Goal: Information Seeking & Learning: Learn about a topic

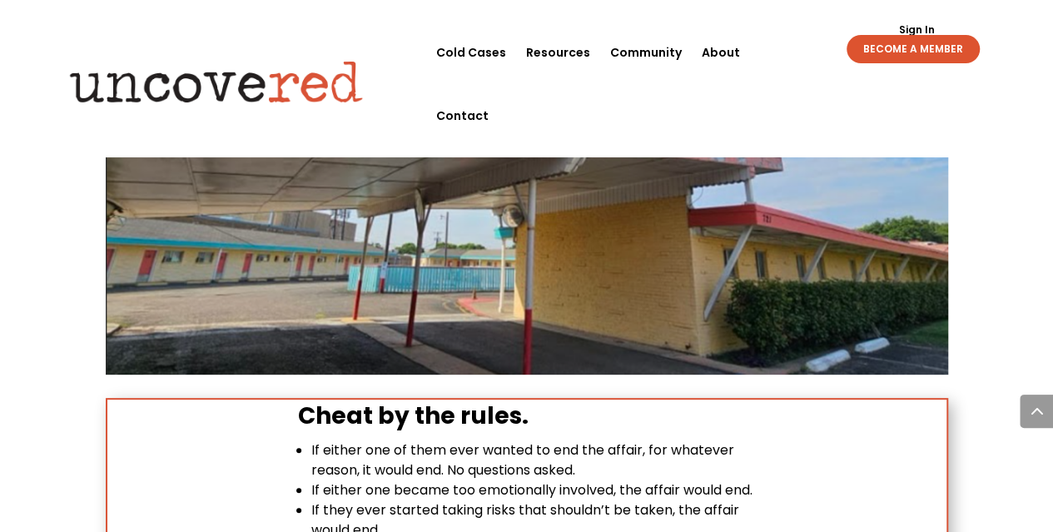
scroll to position [2915, 0]
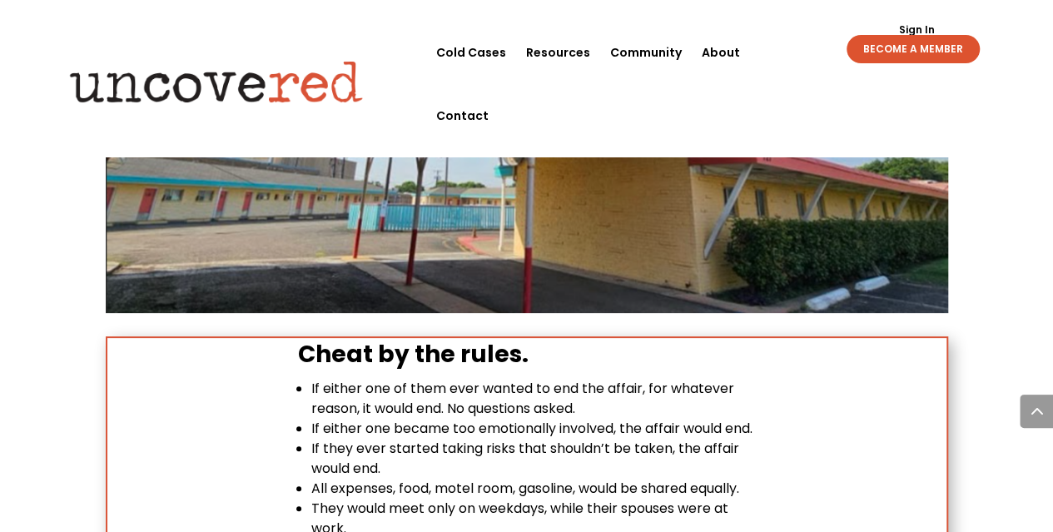
scroll to position [3248, 0]
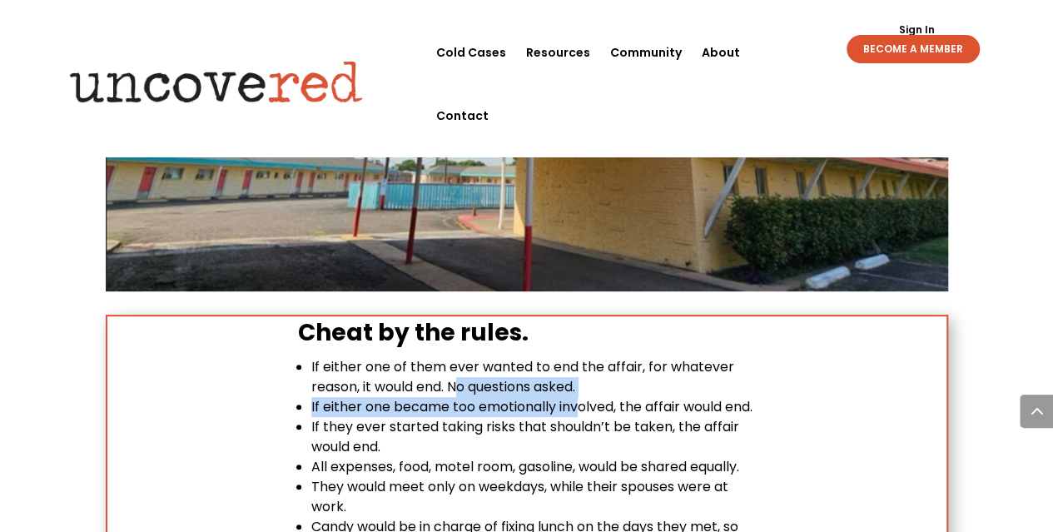
drag, startPoint x: 463, startPoint y: 275, endPoint x: 580, endPoint y: 297, distance: 119.5
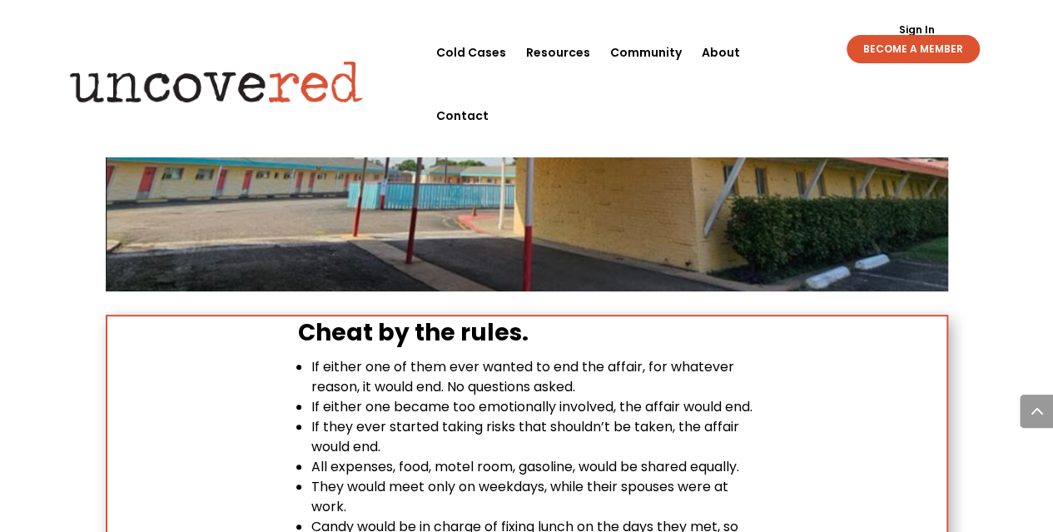
click at [518, 397] on li "If either one became too emotionally involved, the affair would end." at bounding box center [533, 407] width 445 height 20
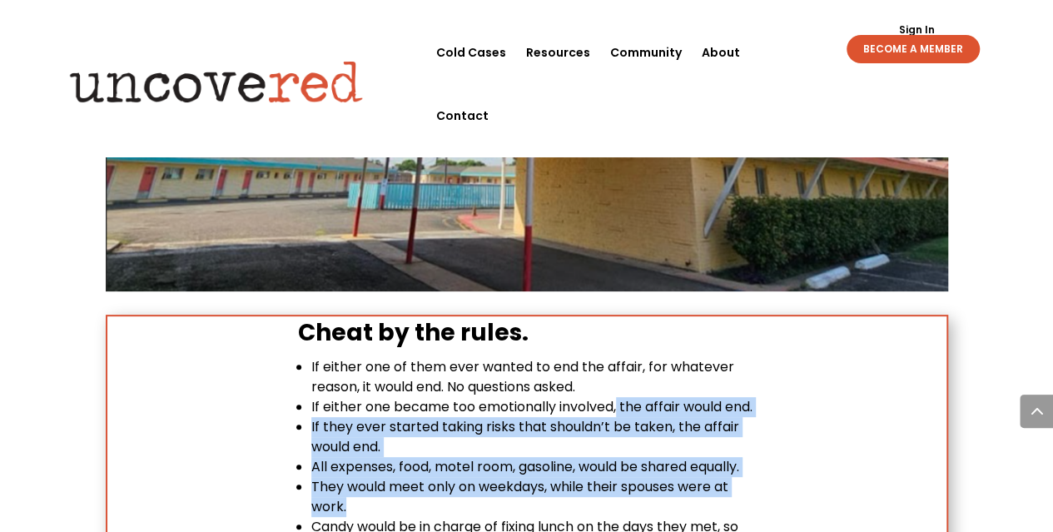
drag, startPoint x: 620, startPoint y: 296, endPoint x: 632, endPoint y: 421, distance: 124.7
click at [508, 477] on span "They would meet only on weekdays, while their spouses were at work." at bounding box center [519, 496] width 417 height 39
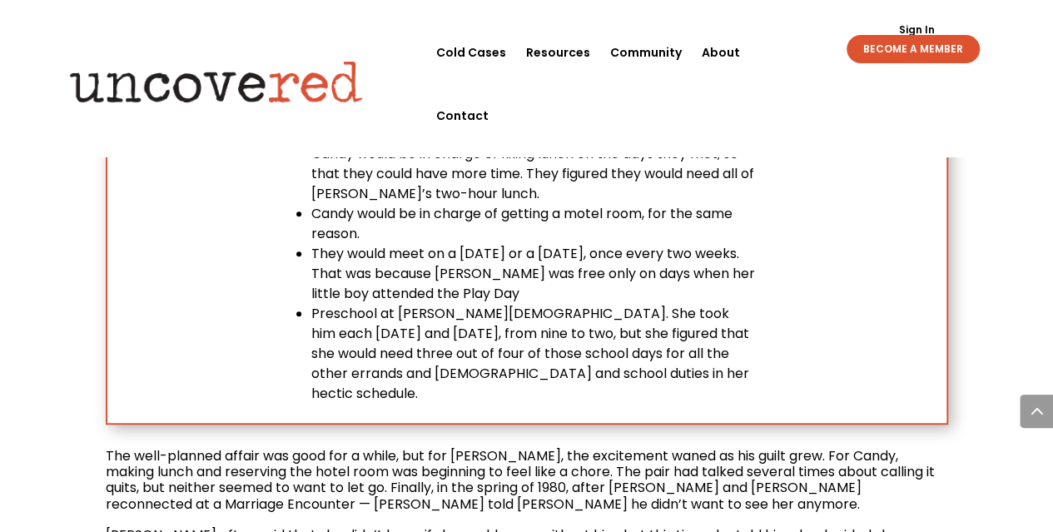
scroll to position [3664, 0]
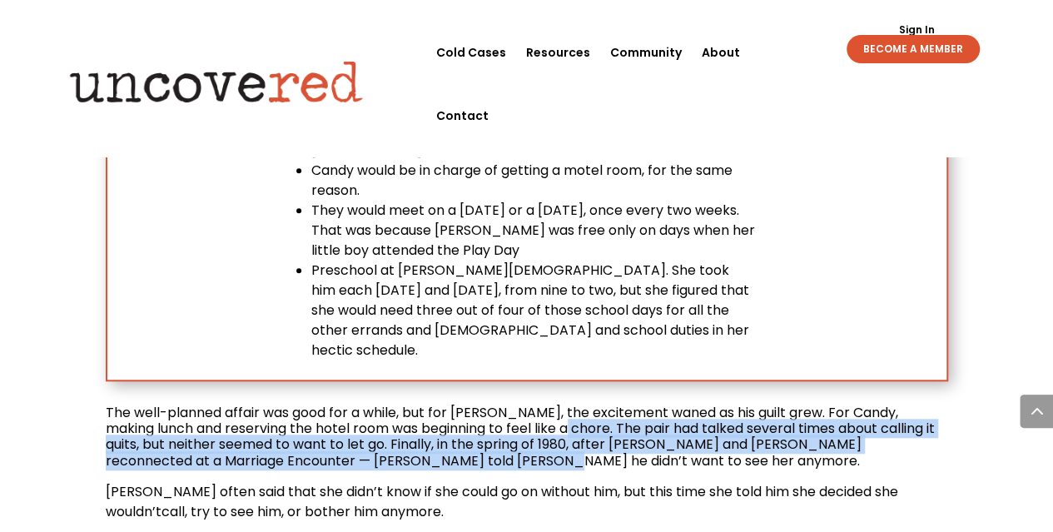
drag, startPoint x: 530, startPoint y: 319, endPoint x: 540, endPoint y: 357, distance: 39.6
click at [431, 403] on span "The well-planned affair was good for a while, but for [PERSON_NAME], the excite…" at bounding box center [520, 436] width 829 height 67
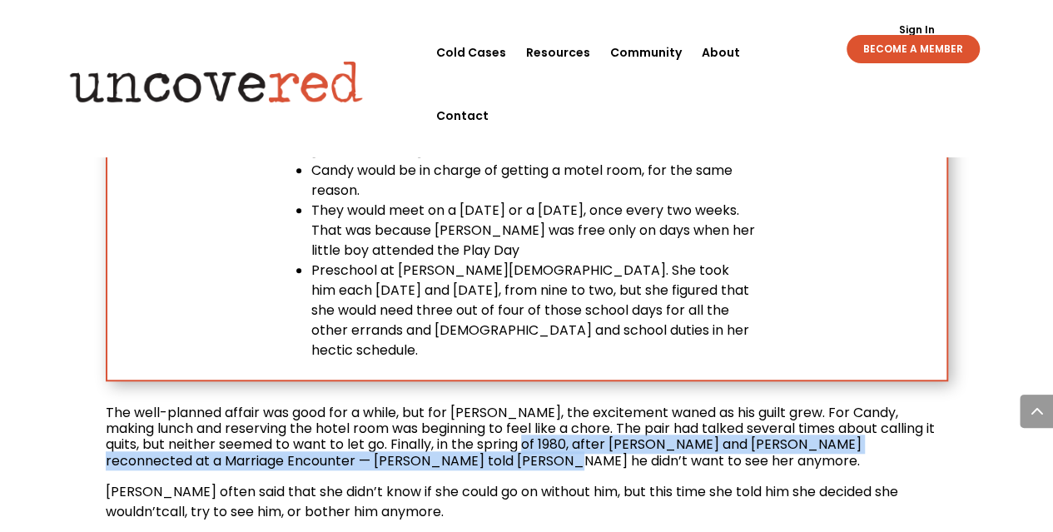
drag, startPoint x: 510, startPoint y: 336, endPoint x: 517, endPoint y: 357, distance: 22.1
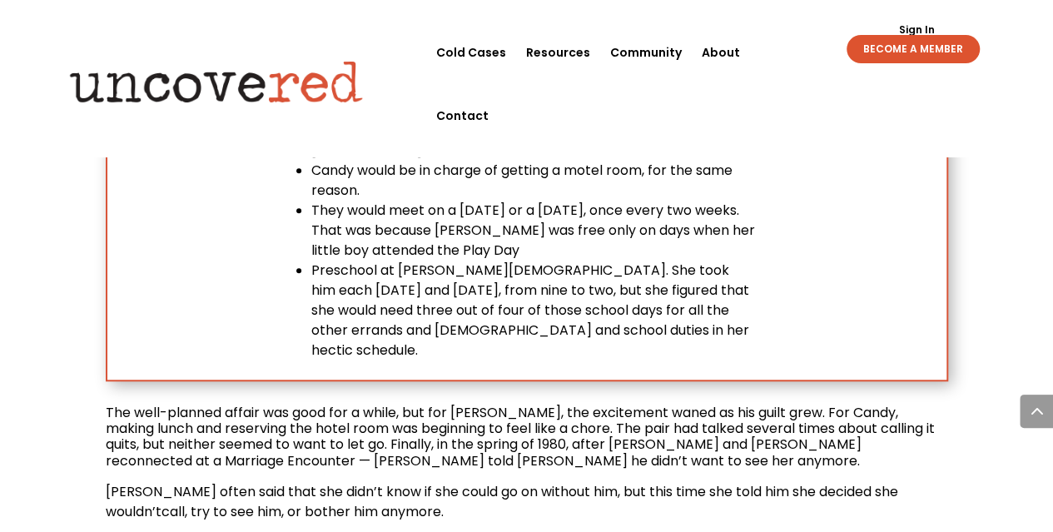
click at [426, 469] on p at bounding box center [527, 475] width 843 height 13
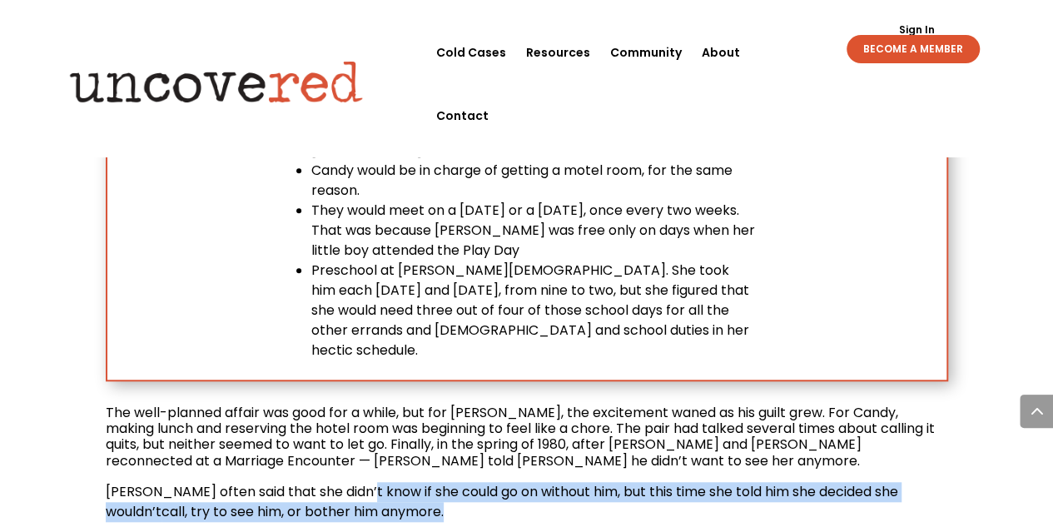
drag, startPoint x: 365, startPoint y: 383, endPoint x: 416, endPoint y: 408, distance: 57.4
click at [416, 482] on p "[PERSON_NAME] often said that she didn’t know if she could go on without him, b…" at bounding box center [527, 508] width 843 height 53
click at [784, 482] on p "[PERSON_NAME] often said that she didn’t know if she could go on without him, b…" at bounding box center [527, 508] width 843 height 53
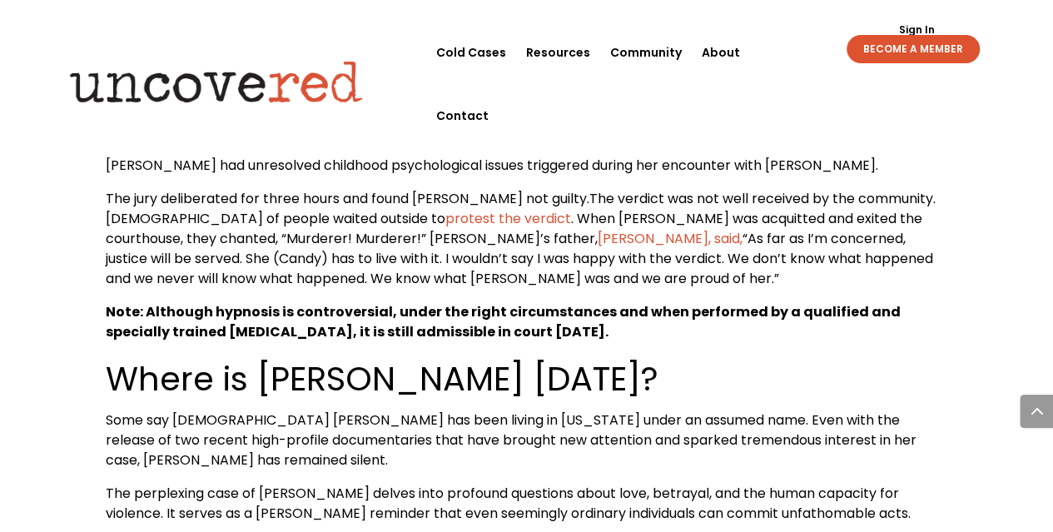
scroll to position [5663, 0]
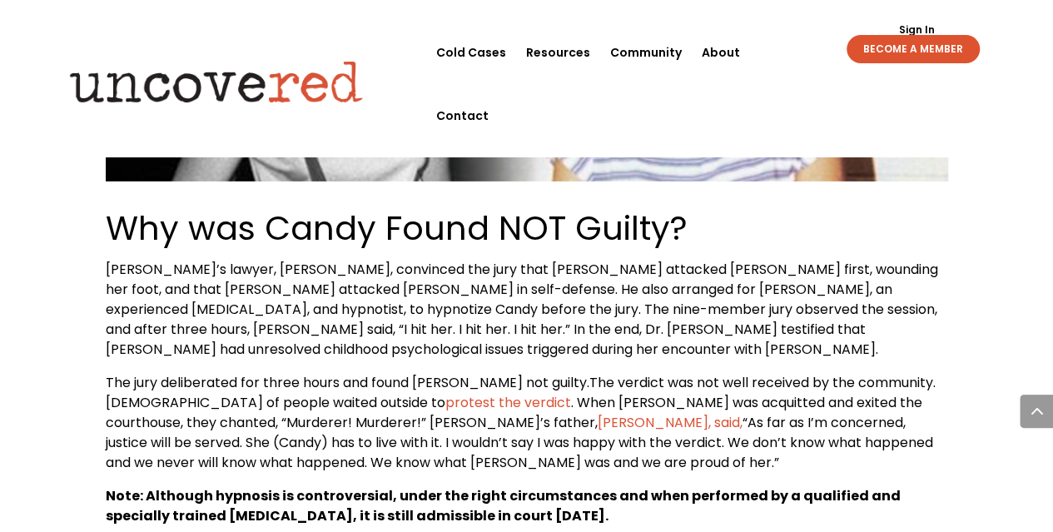
click at [381, 373] on p "The jury deliberated for three hours and found [PERSON_NAME] not guilty. The ve…" at bounding box center [527, 429] width 843 height 113
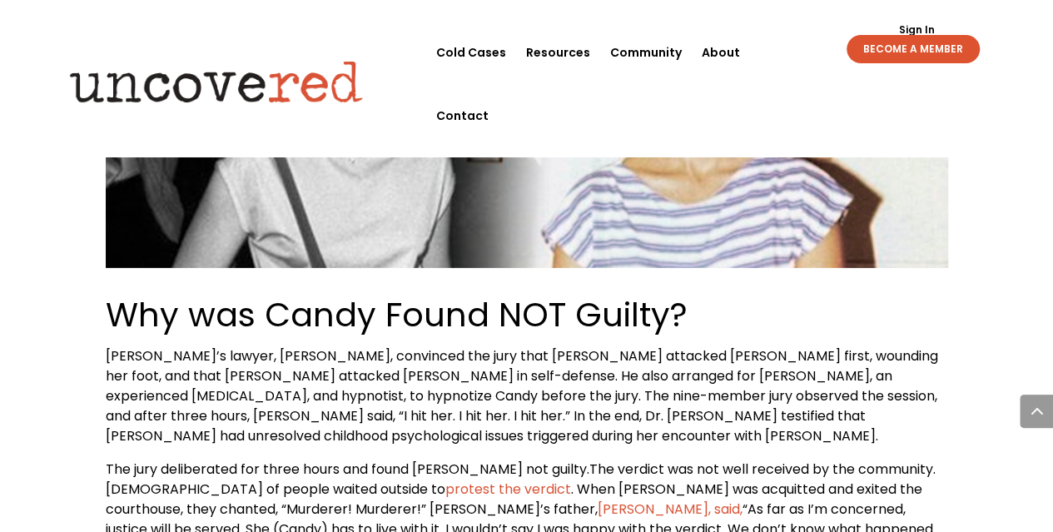
scroll to position [5496, 0]
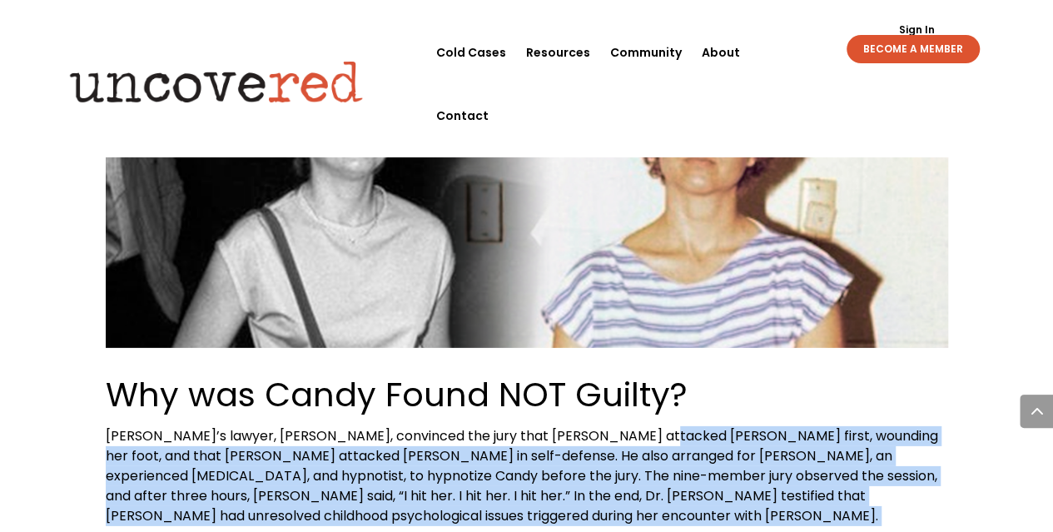
drag, startPoint x: 636, startPoint y: 256, endPoint x: 662, endPoint y: 412, distance: 158.7
